Goal: Transaction & Acquisition: Purchase product/service

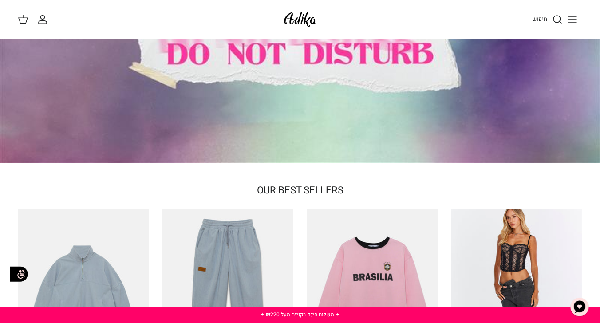
scroll to position [49, 0]
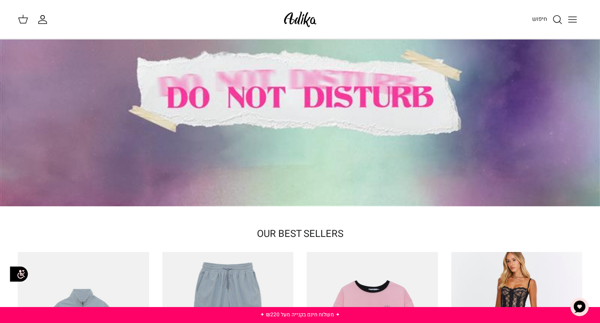
click at [573, 18] on icon "Toggle menu" at bounding box center [573, 19] width 11 height 11
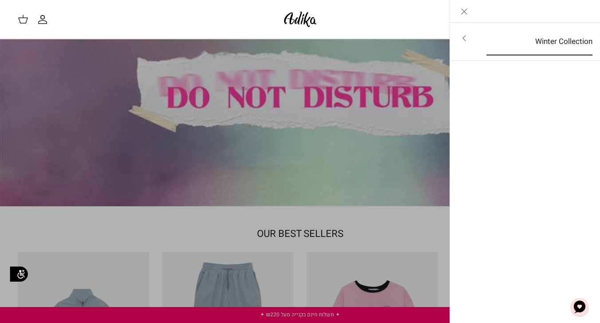
click at [560, 38] on link "Winter Collection" at bounding box center [540, 42] width 122 height 28
click at [350, 276] on link "Toggle menu" at bounding box center [300, 161] width 600 height 323
